Goal: Check status

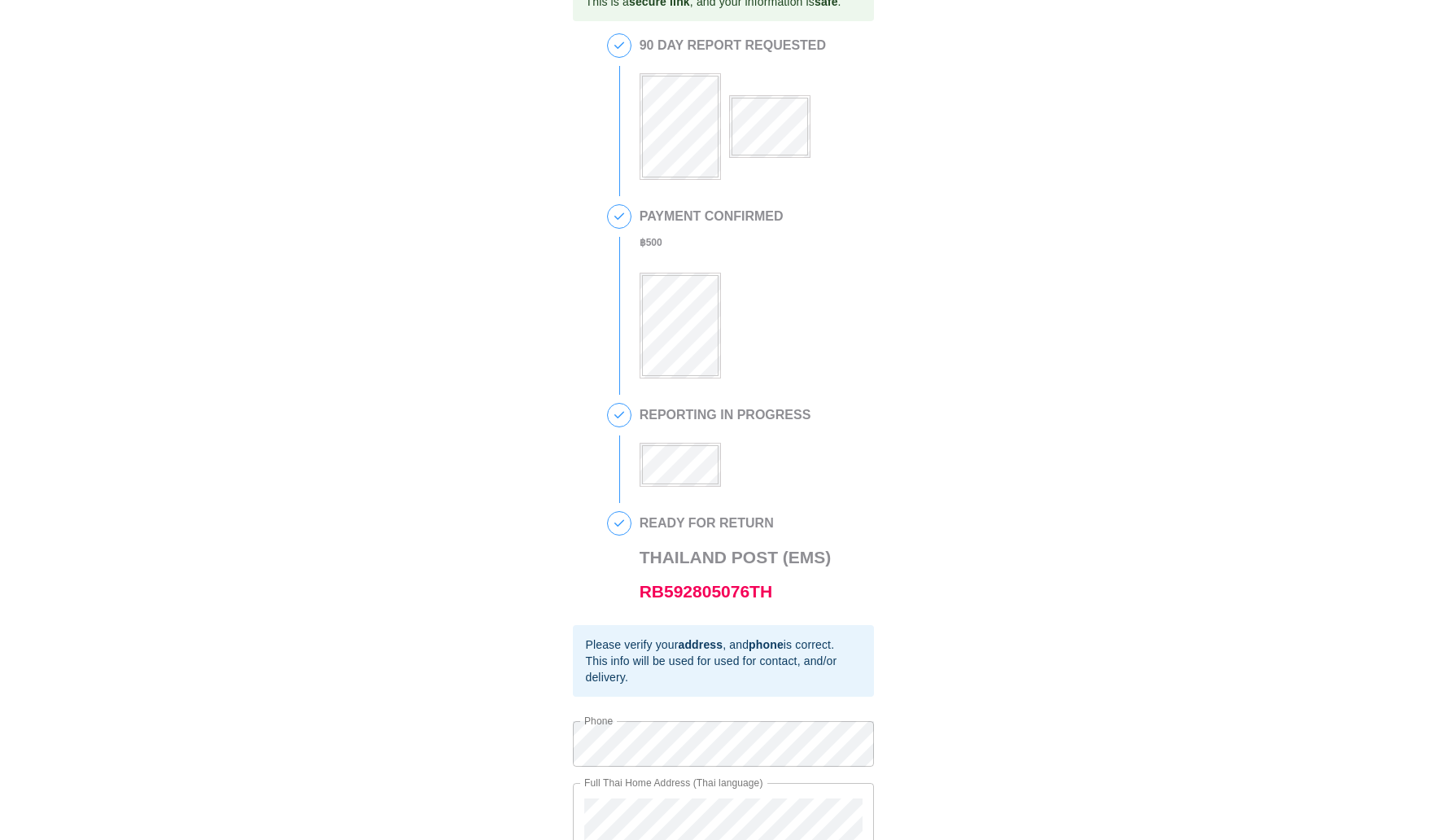
scroll to position [112, 0]
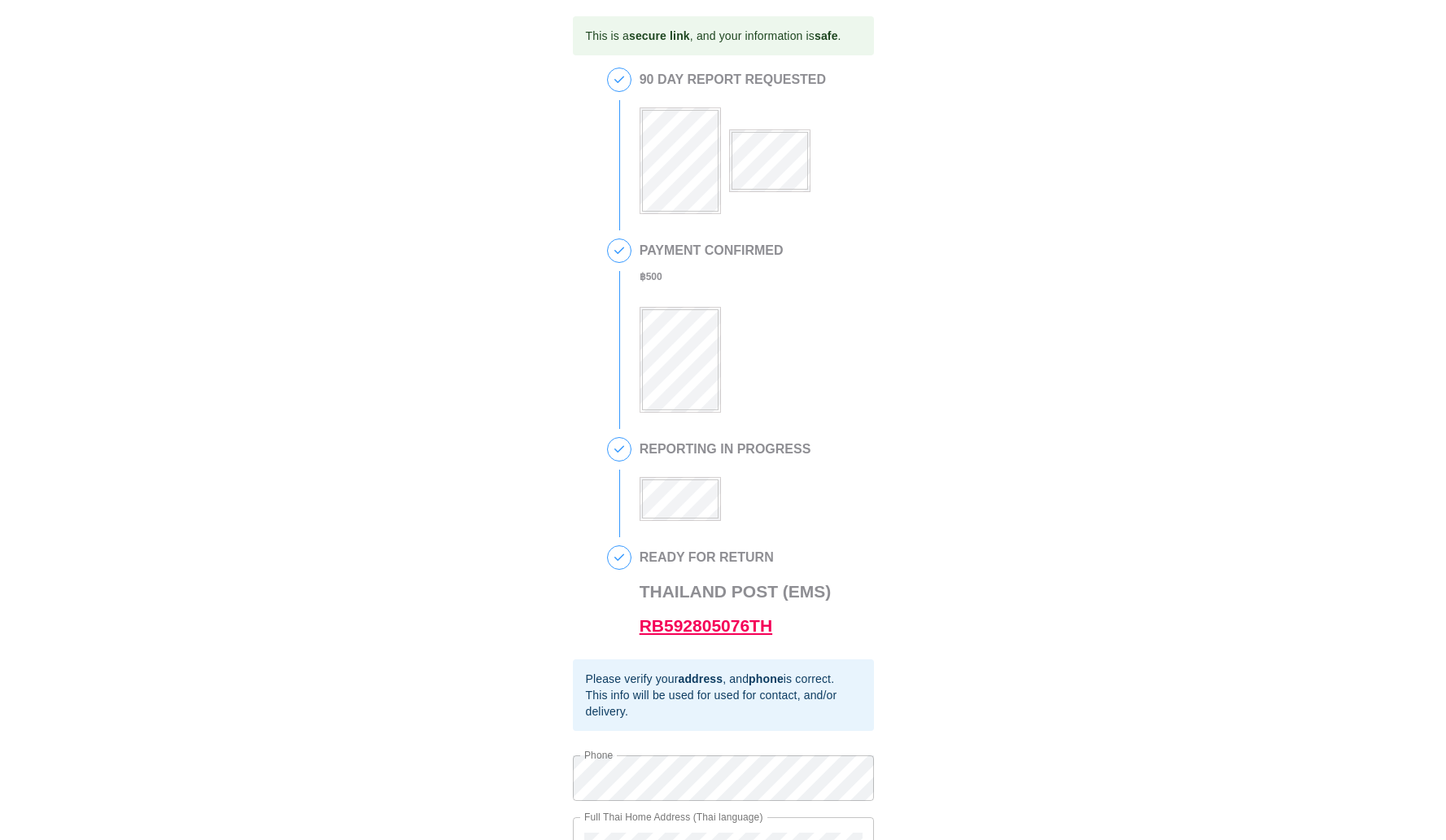
click at [683, 622] on link "RB592805076TH" at bounding box center [705, 625] width 133 height 18
